Goal: Task Accomplishment & Management: Use online tool/utility

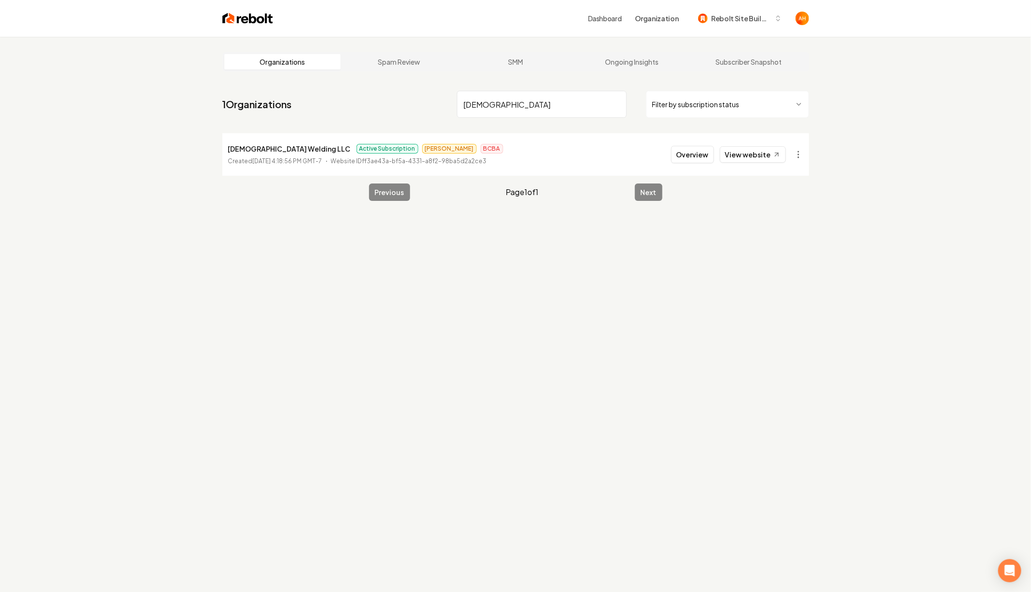
click at [529, 110] on input "[DEMOGRAPHIC_DATA]" at bounding box center [542, 104] width 170 height 27
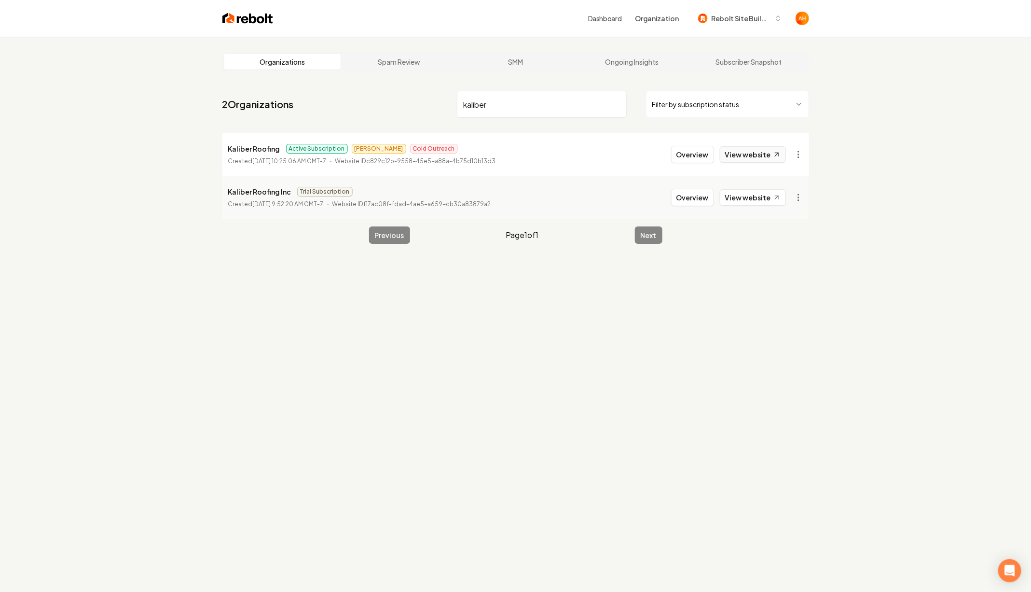
type input "kaliber"
click at [777, 151] on icon at bounding box center [777, 155] width 8 height 8
click at [700, 152] on button "Overview" at bounding box center [692, 154] width 43 height 17
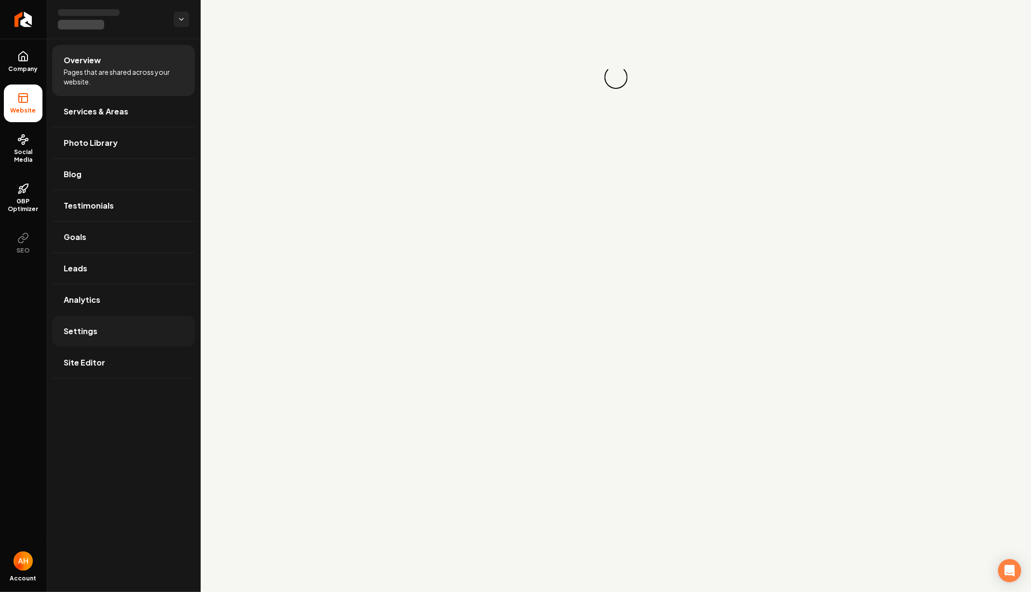
click at [105, 327] on link "Settings" at bounding box center [123, 331] width 143 height 31
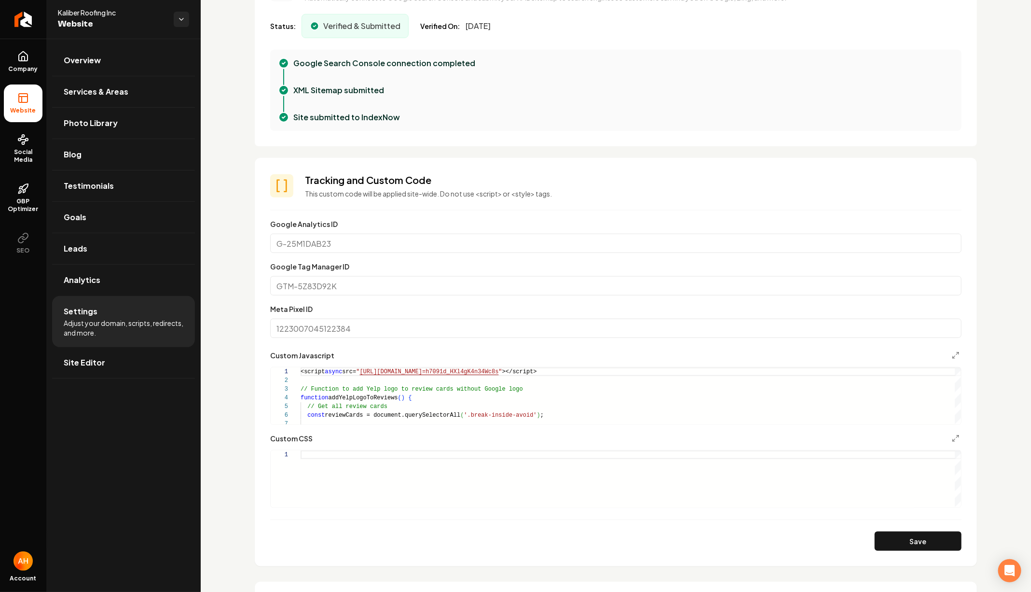
scroll to position [168, 0]
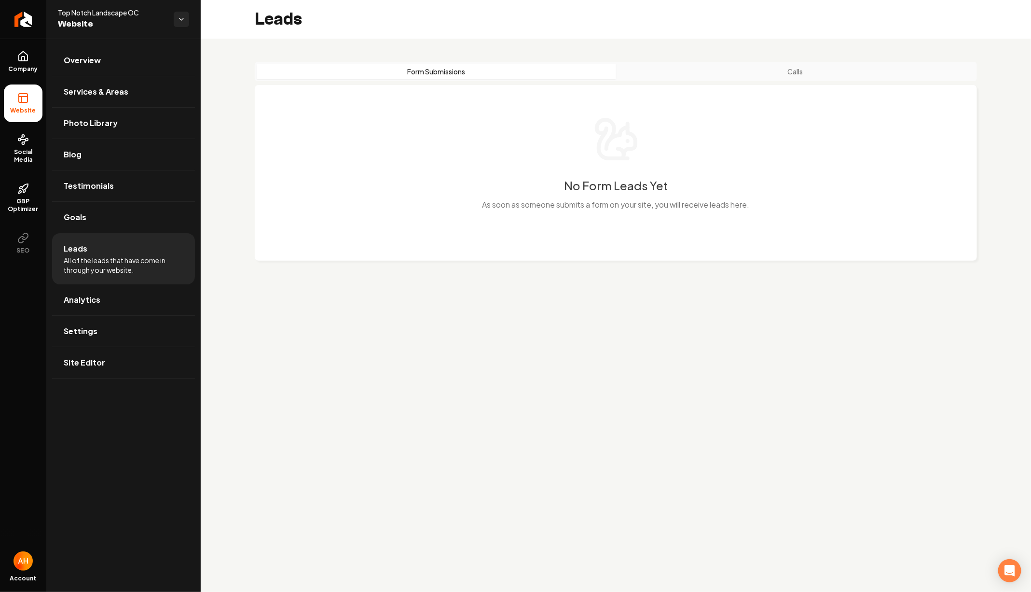
click at [806, 62] on div "Form Submissions Calls" at bounding box center [616, 71] width 722 height 19
click at [806, 63] on div "Form Submissions Calls" at bounding box center [616, 71] width 722 height 19
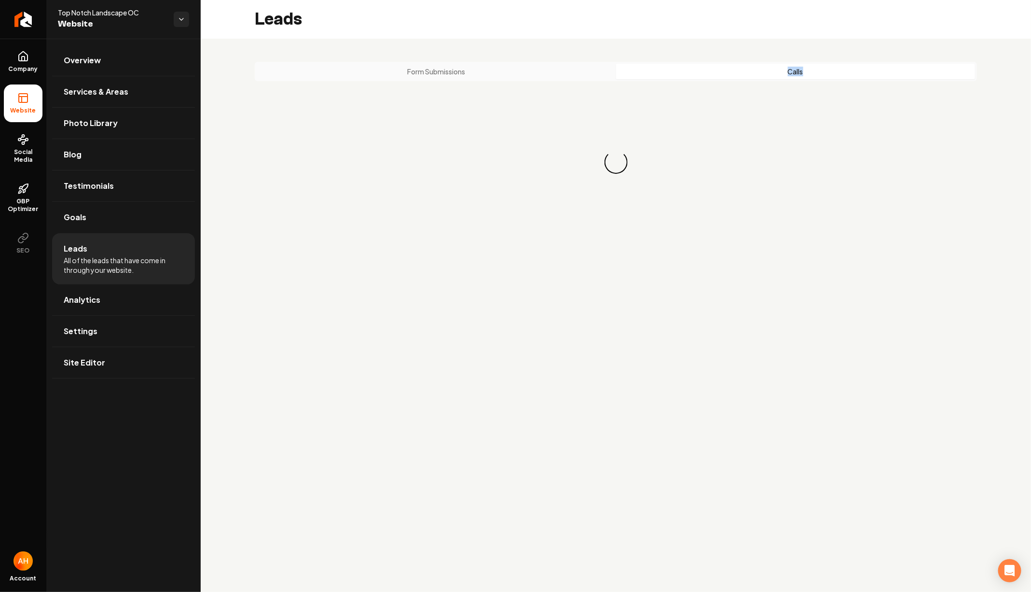
click at [806, 65] on button "Calls" at bounding box center [796, 71] width 360 height 15
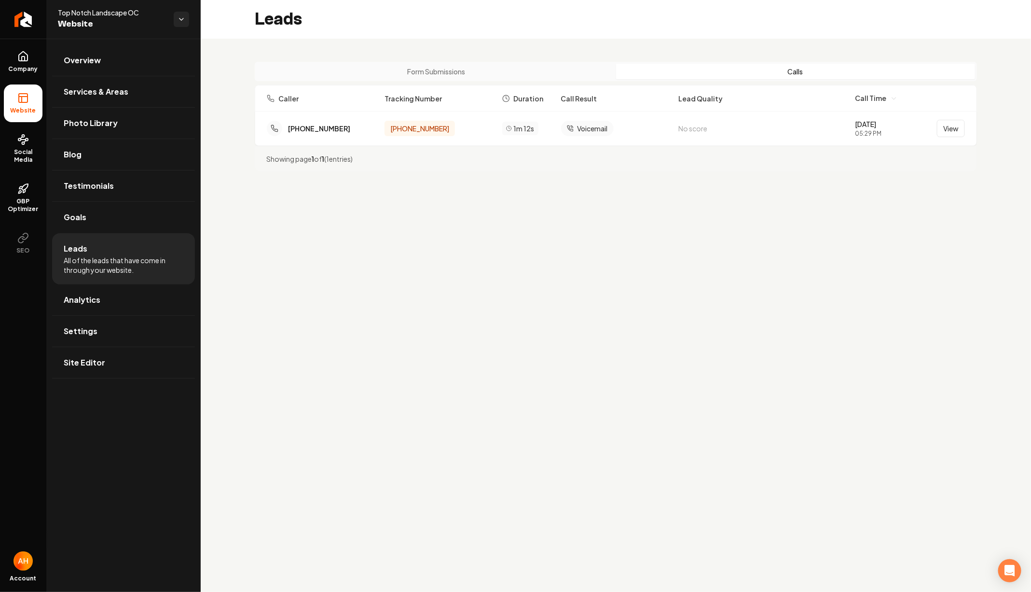
click at [667, 58] on div "Form Submissions Calls Caller Tracking Number Duration Call Result Lead Quality…" at bounding box center [616, 117] width 831 height 156
click at [941, 126] on button "View" at bounding box center [951, 128] width 28 height 17
